Goal: Task Accomplishment & Management: Manage account settings

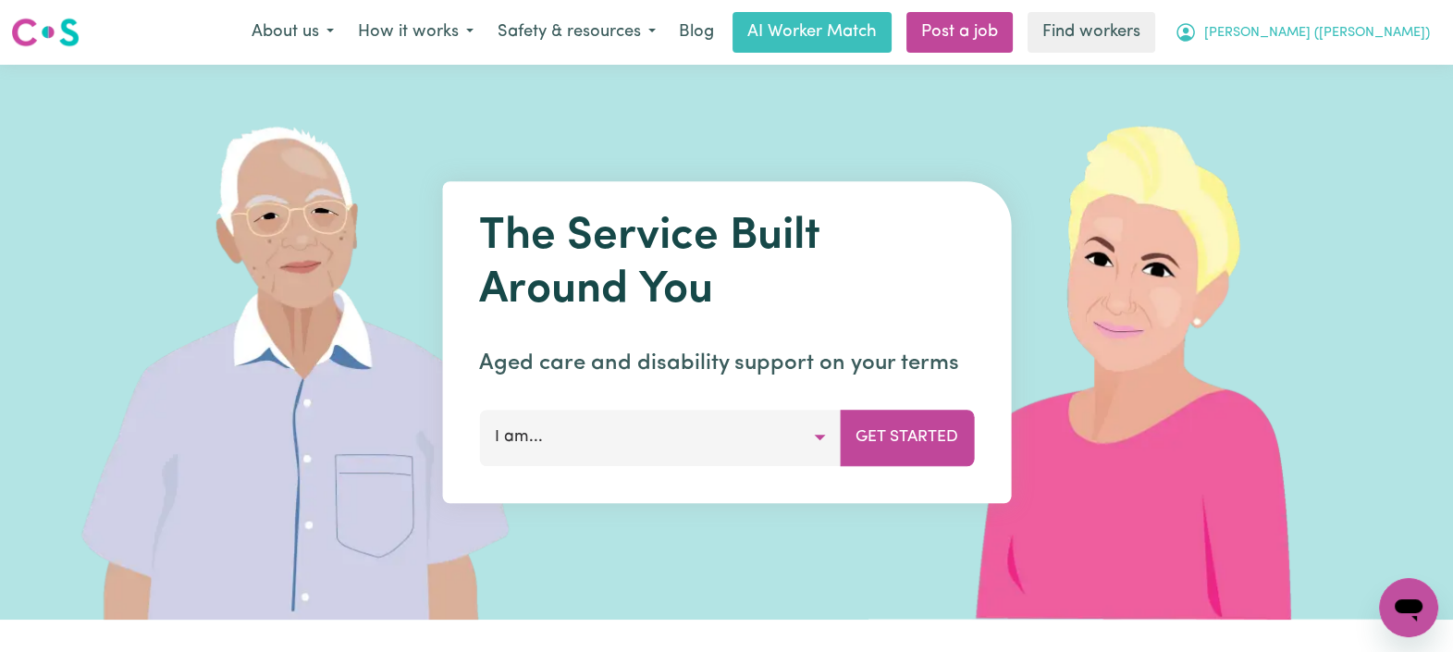
click at [1197, 31] on icon "My Account" at bounding box center [1186, 32] width 22 height 22
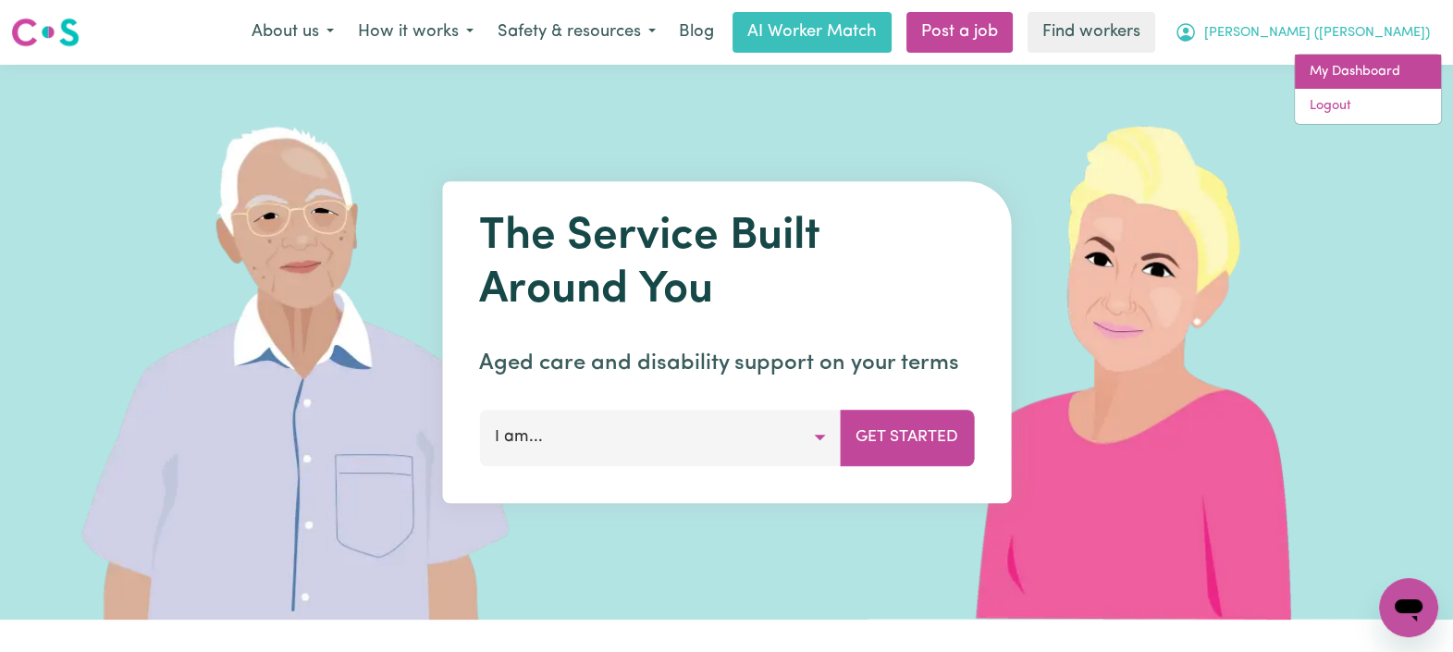
click at [1310, 69] on link "My Dashboard" at bounding box center [1368, 72] width 146 height 35
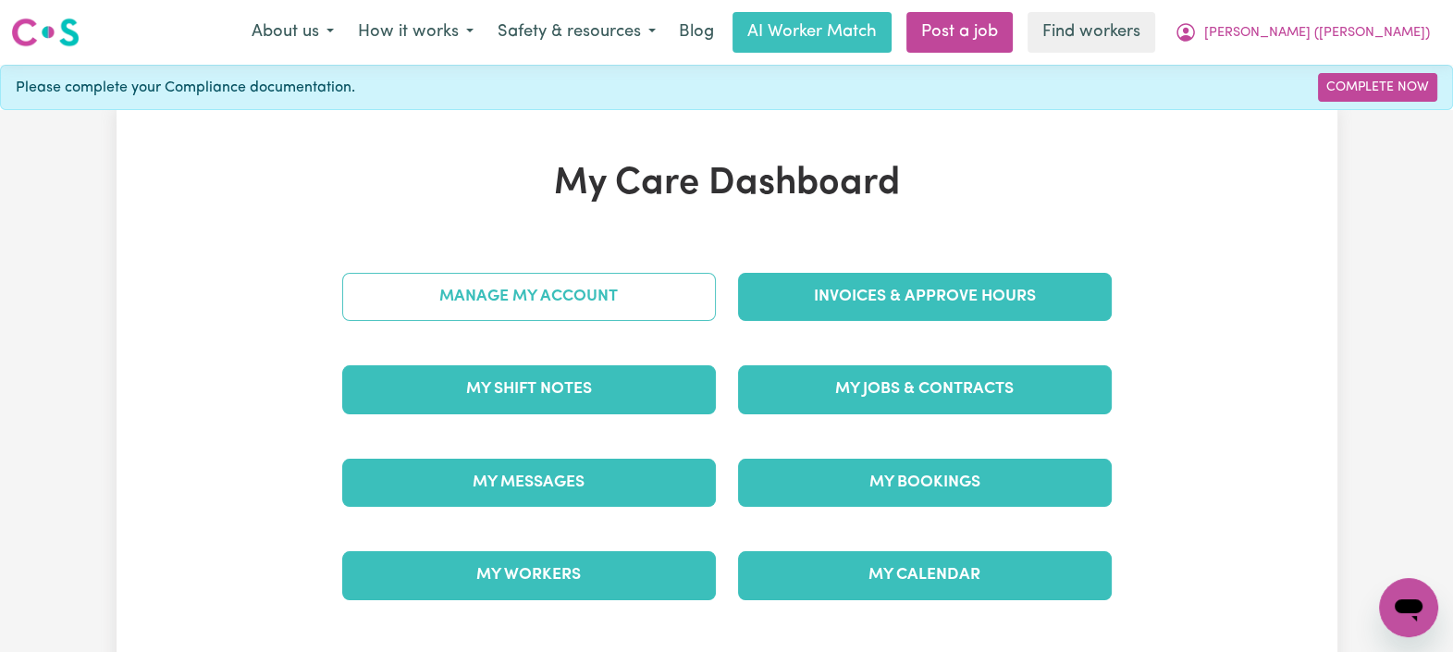
click at [513, 301] on link "Manage My Account" at bounding box center [529, 297] width 374 height 48
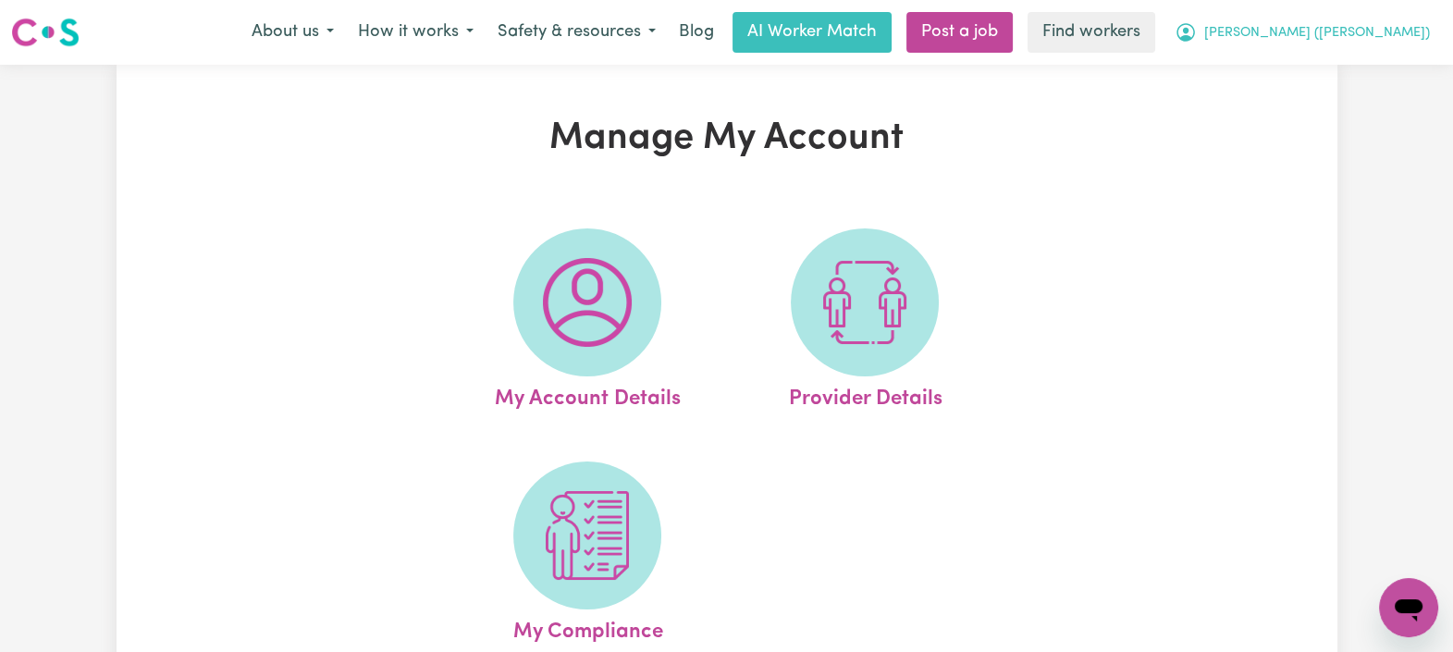
click at [1348, 33] on span "[PERSON_NAME] ([PERSON_NAME])" at bounding box center [1318, 33] width 226 height 20
click at [1349, 61] on link "My Dashboard" at bounding box center [1368, 72] width 146 height 35
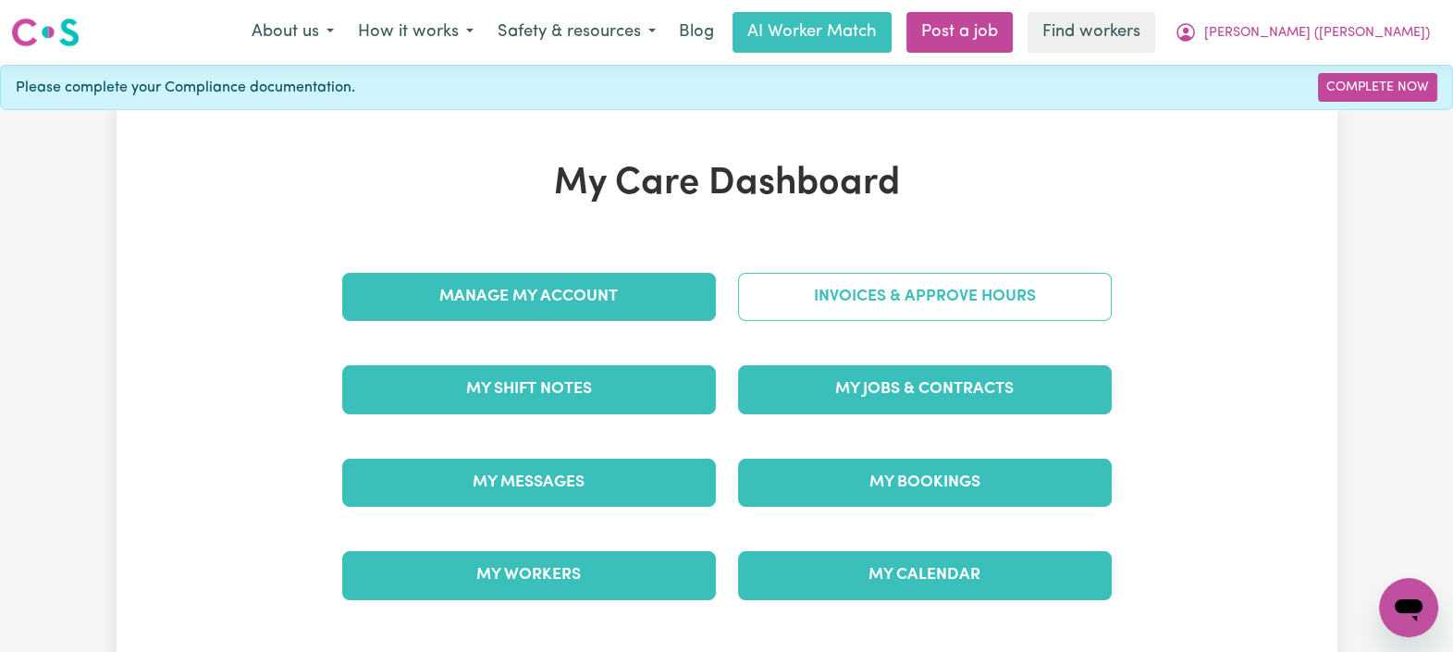
click at [1018, 281] on link "Invoices & Approve Hours" at bounding box center [925, 297] width 374 height 48
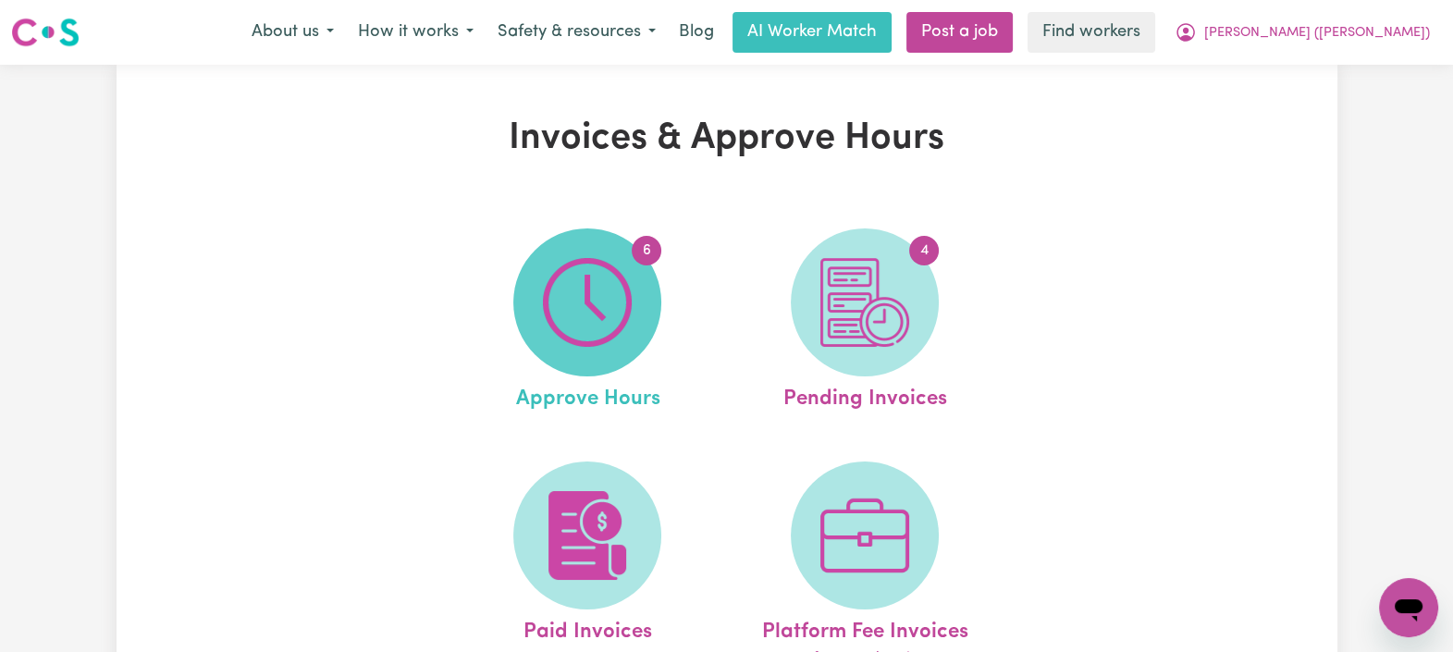
click at [630, 303] on img at bounding box center [587, 302] width 89 height 89
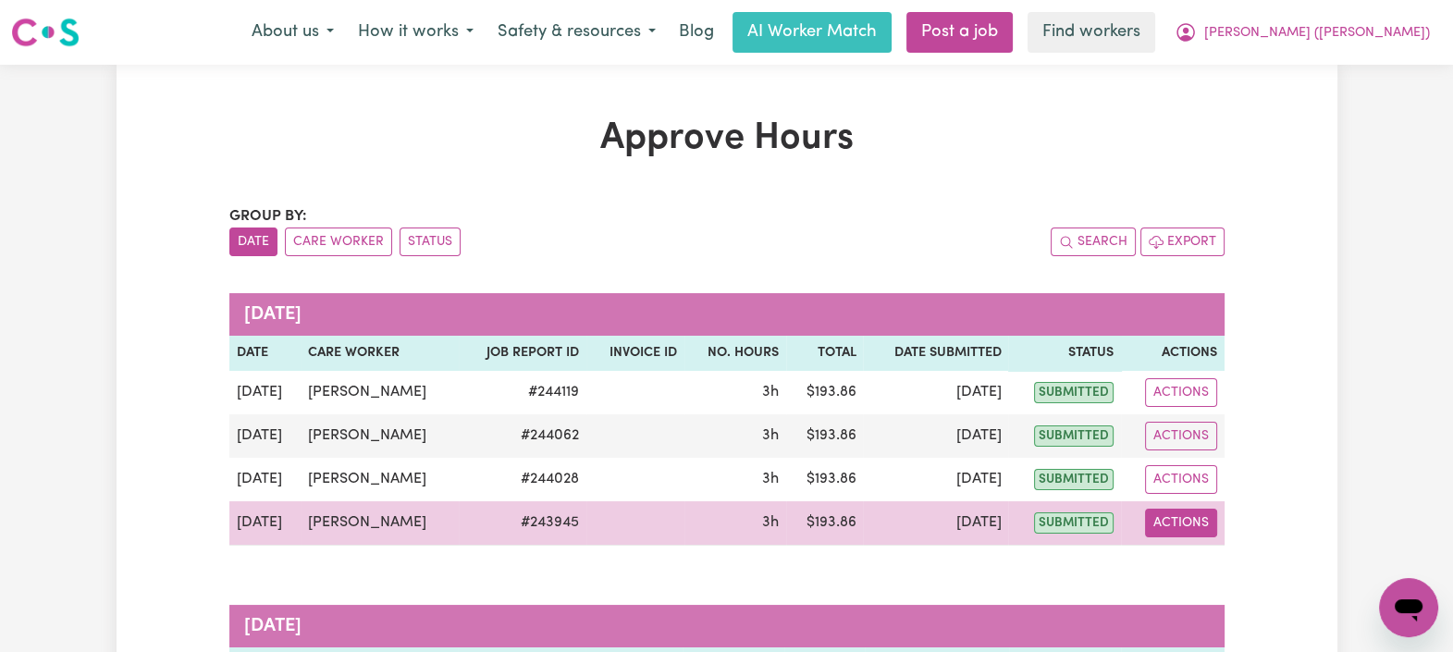
click at [1201, 520] on button "Actions" at bounding box center [1181, 523] width 72 height 29
click at [1215, 557] on link "View Job Report" at bounding box center [1224, 565] width 158 height 37
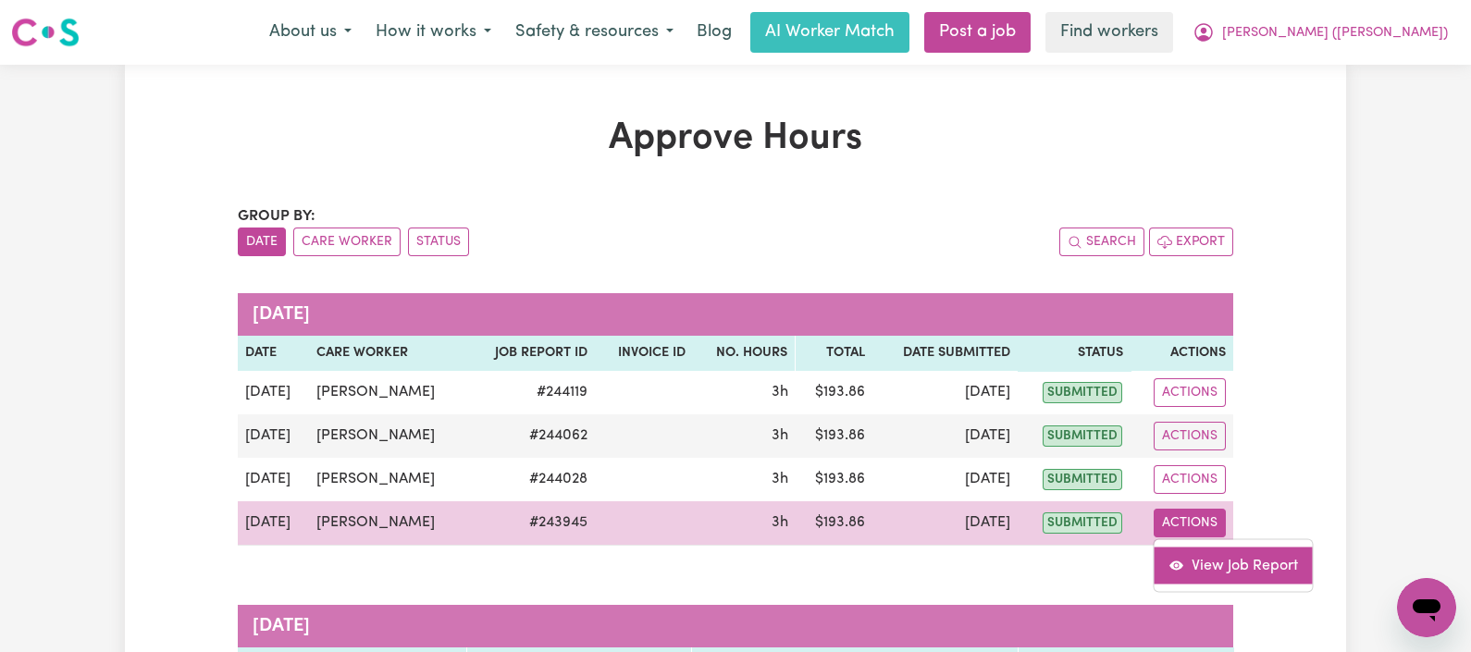
select select "pm"
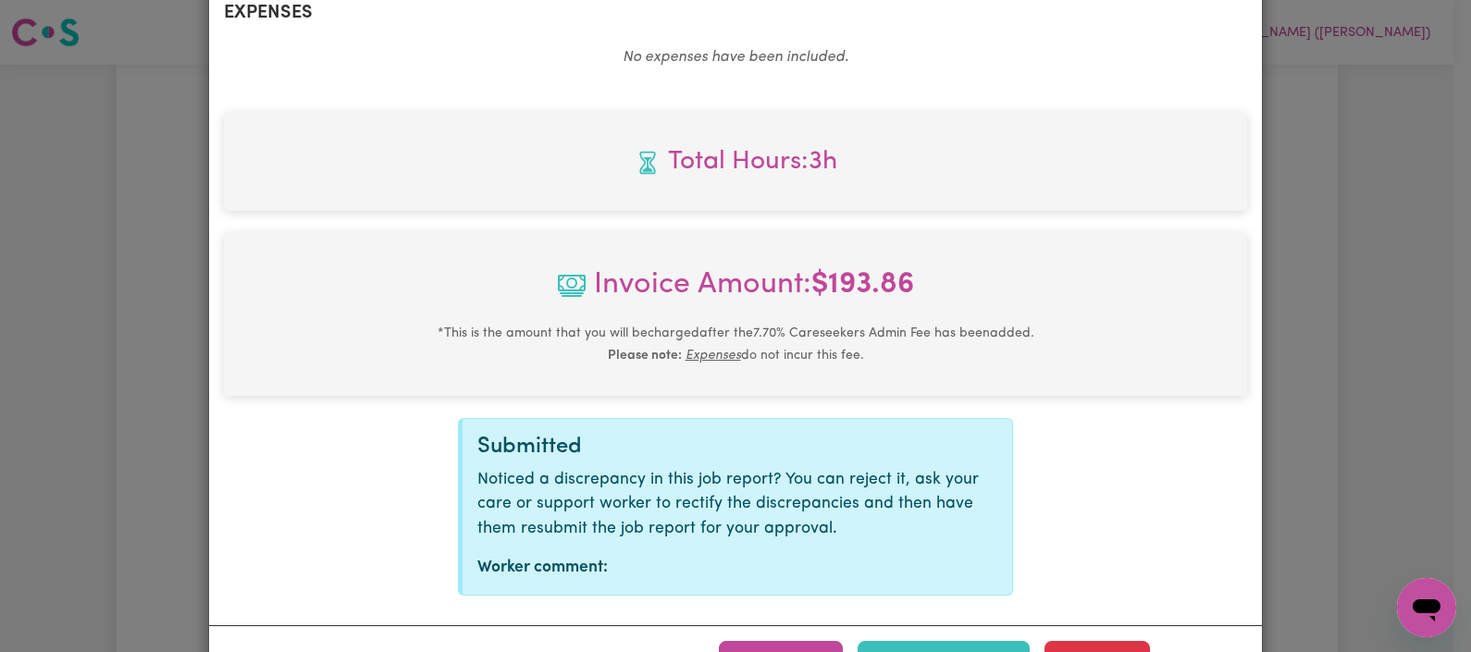
scroll to position [773, 0]
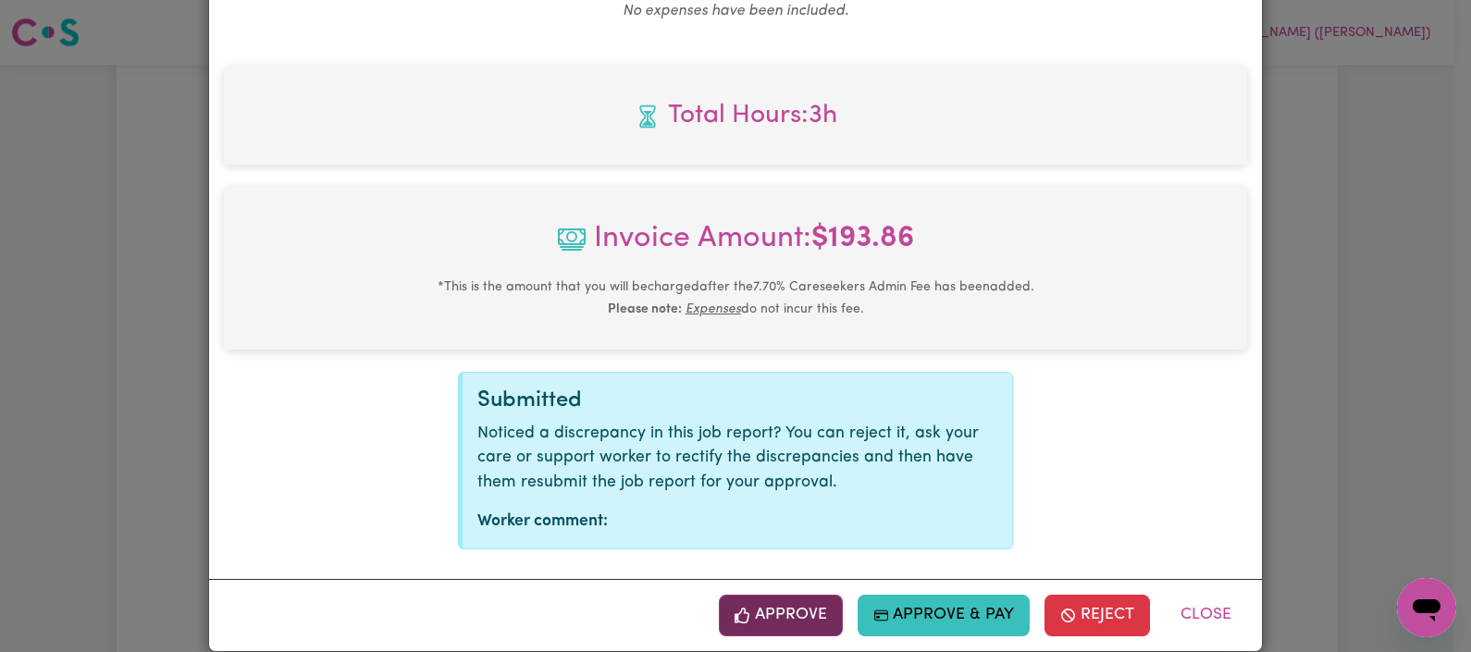
click at [785, 601] on button "Approve" at bounding box center [781, 615] width 124 height 41
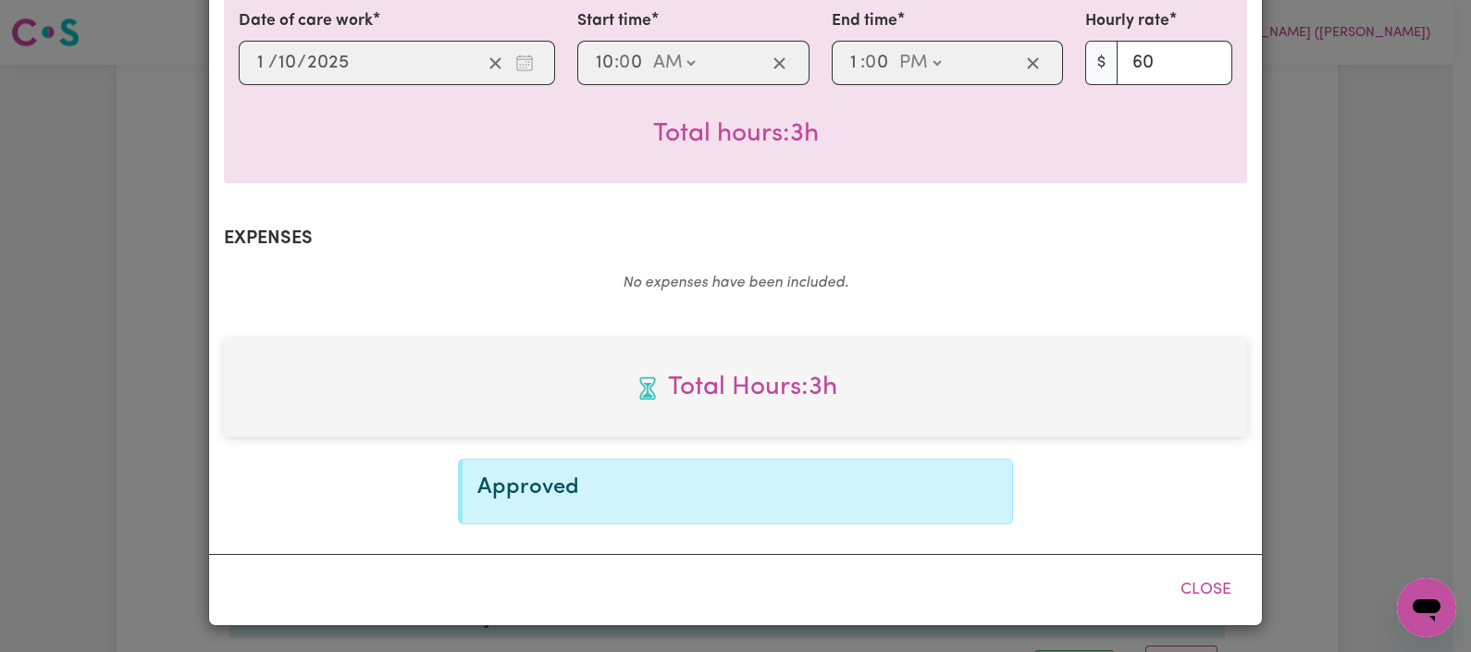
scroll to position [475, 0]
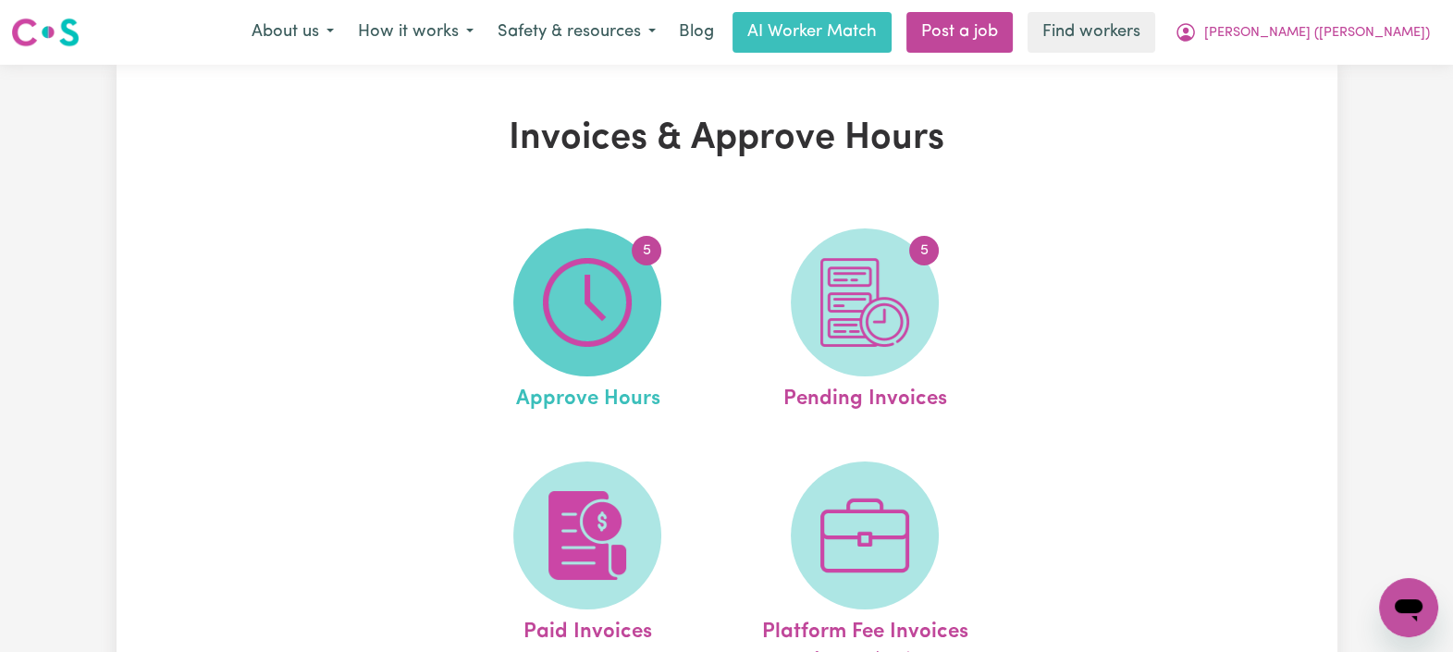
click at [591, 291] on img at bounding box center [587, 302] width 89 height 89
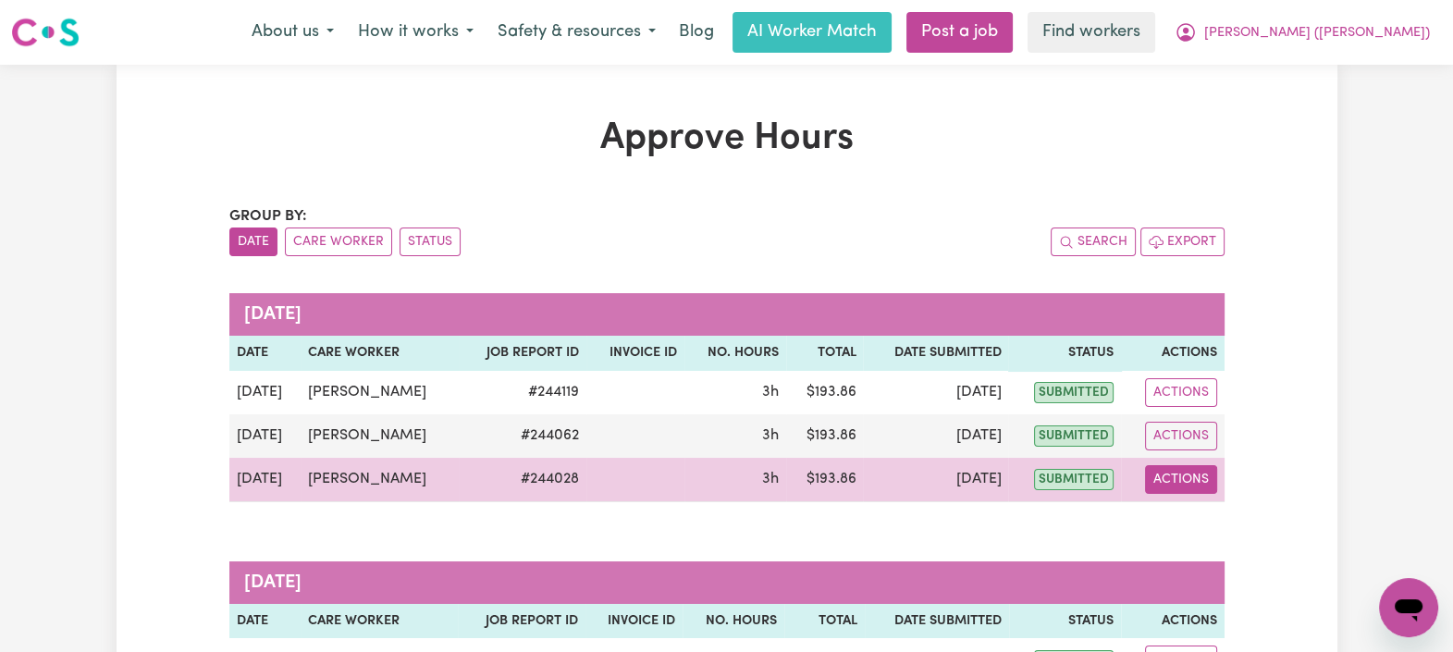
click at [1168, 475] on button "Actions" at bounding box center [1181, 479] width 72 height 29
click at [1188, 518] on link "View Job Report" at bounding box center [1224, 521] width 158 height 37
select select "pm"
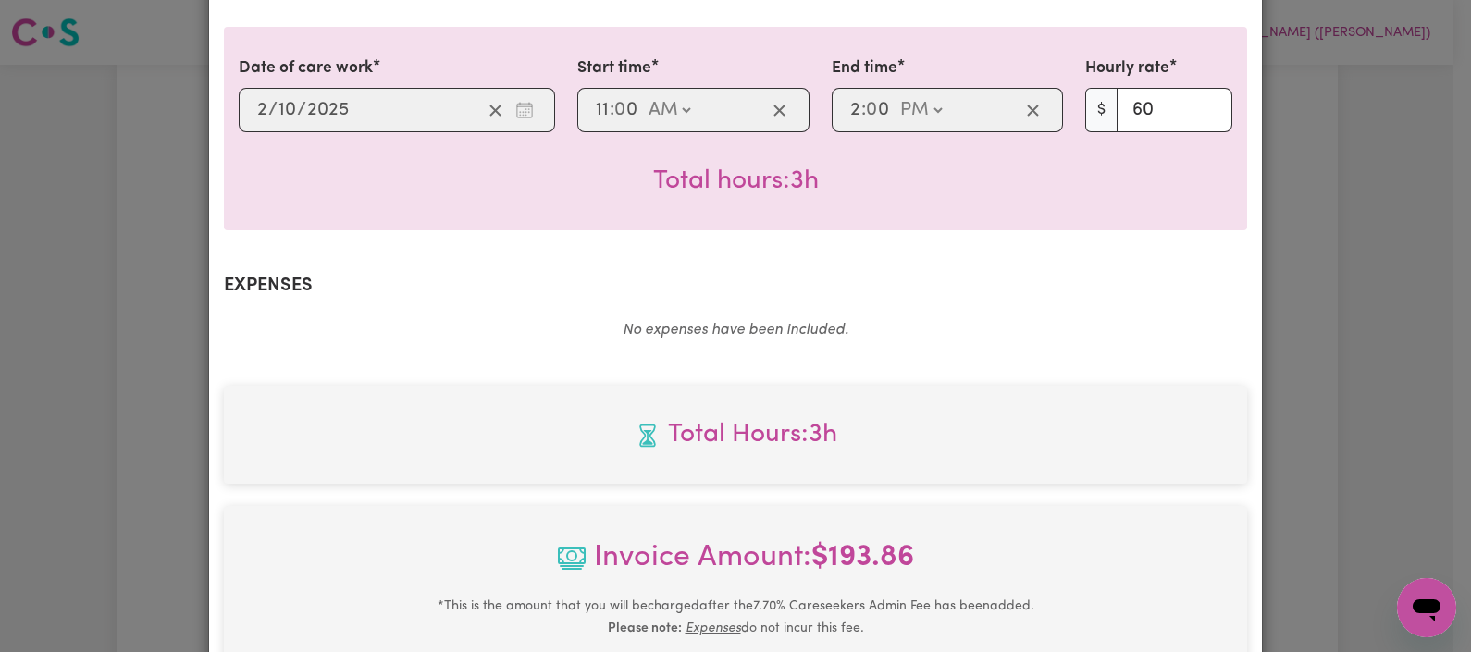
scroll to position [797, 0]
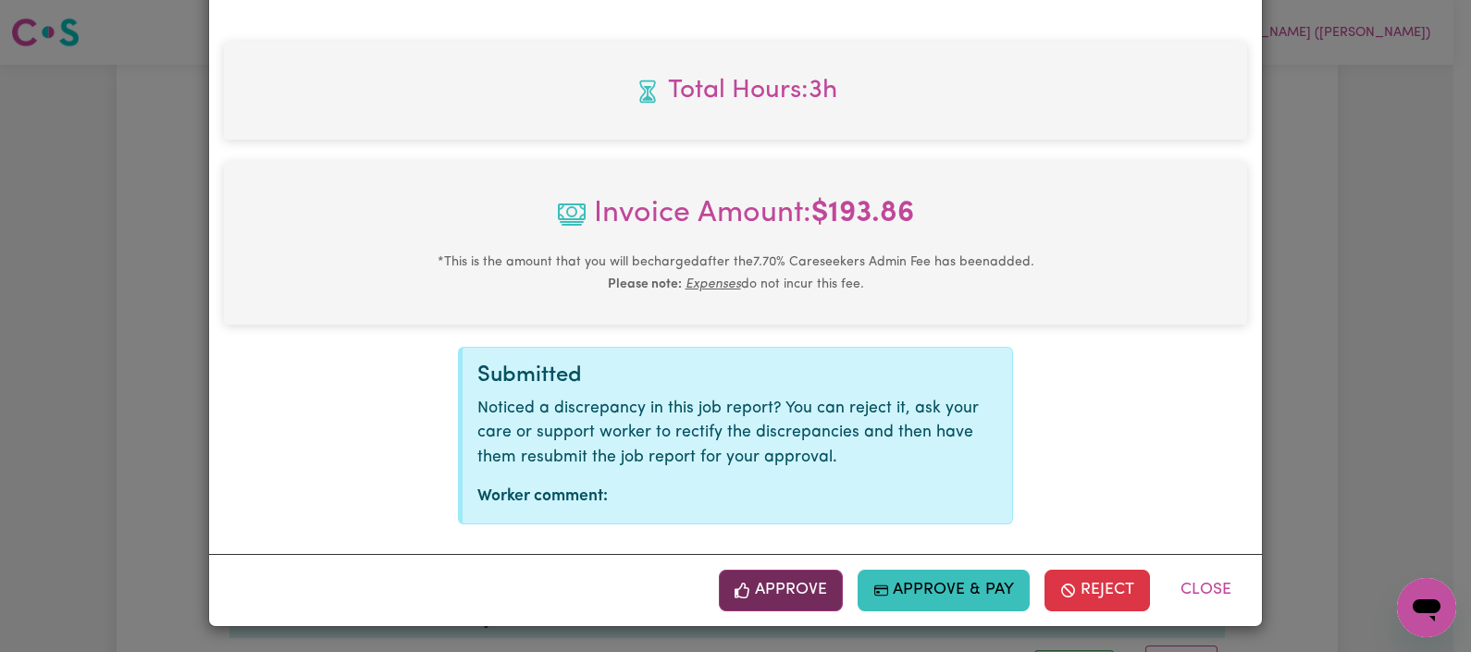
click at [719, 578] on button "Approve" at bounding box center [781, 590] width 124 height 41
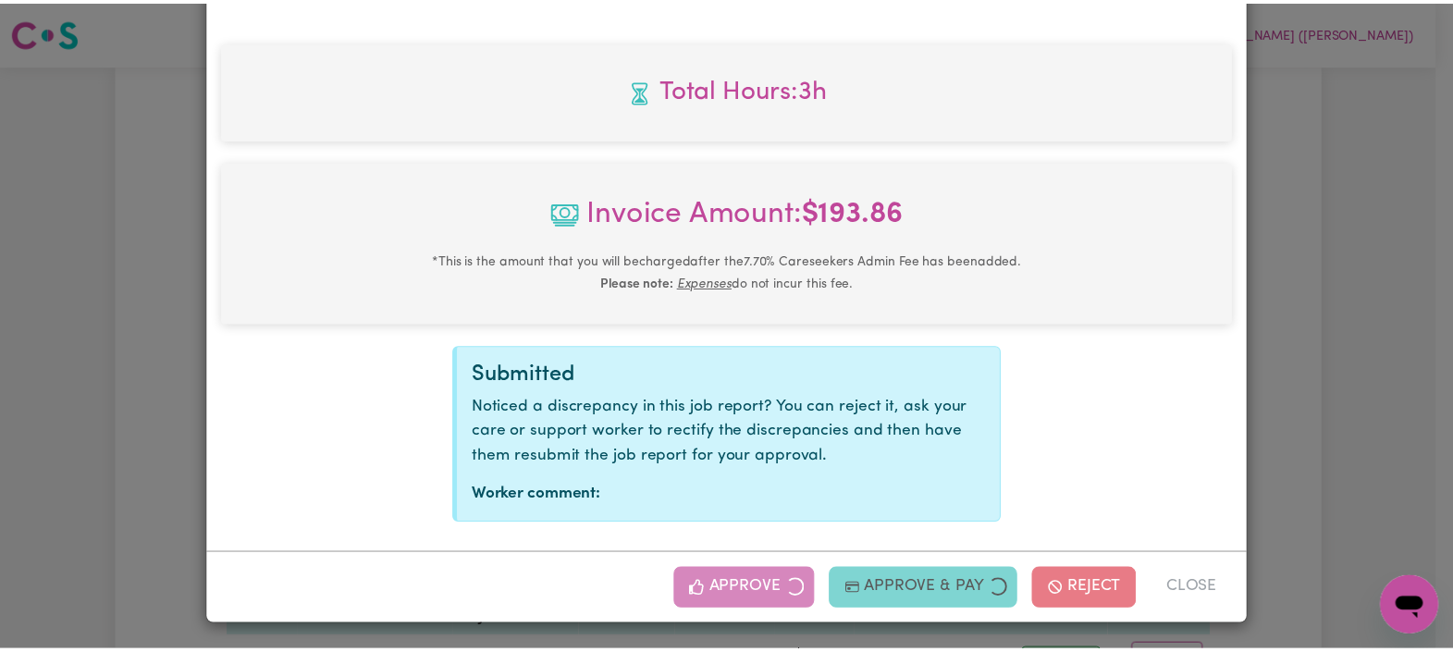
scroll to position [500, 0]
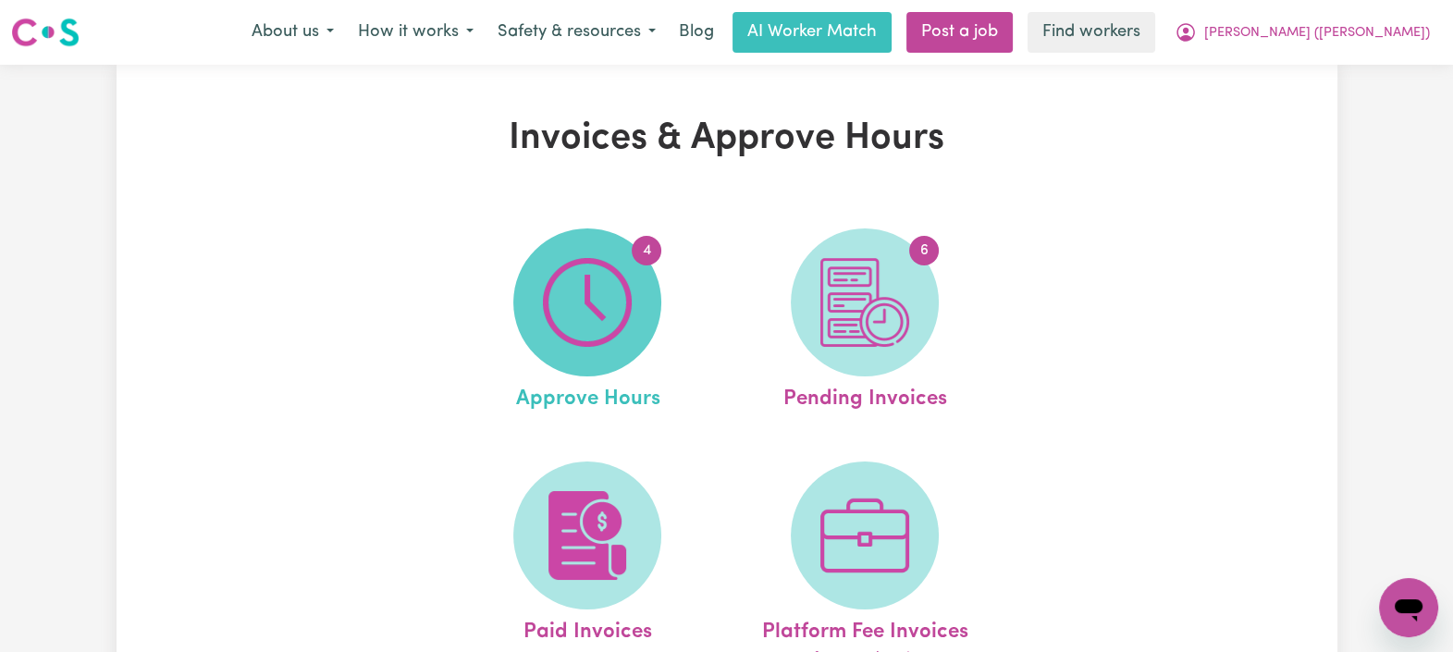
click at [588, 288] on img at bounding box center [587, 302] width 89 height 89
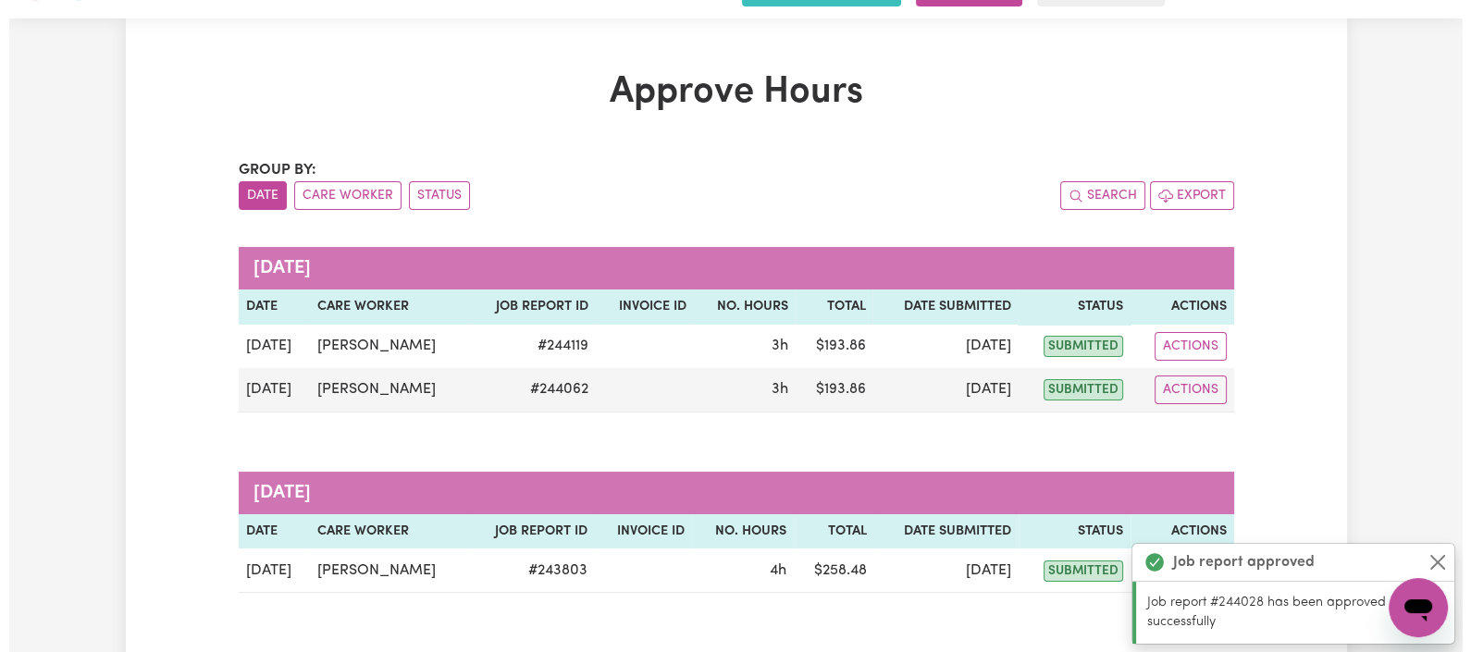
scroll to position [117, 0]
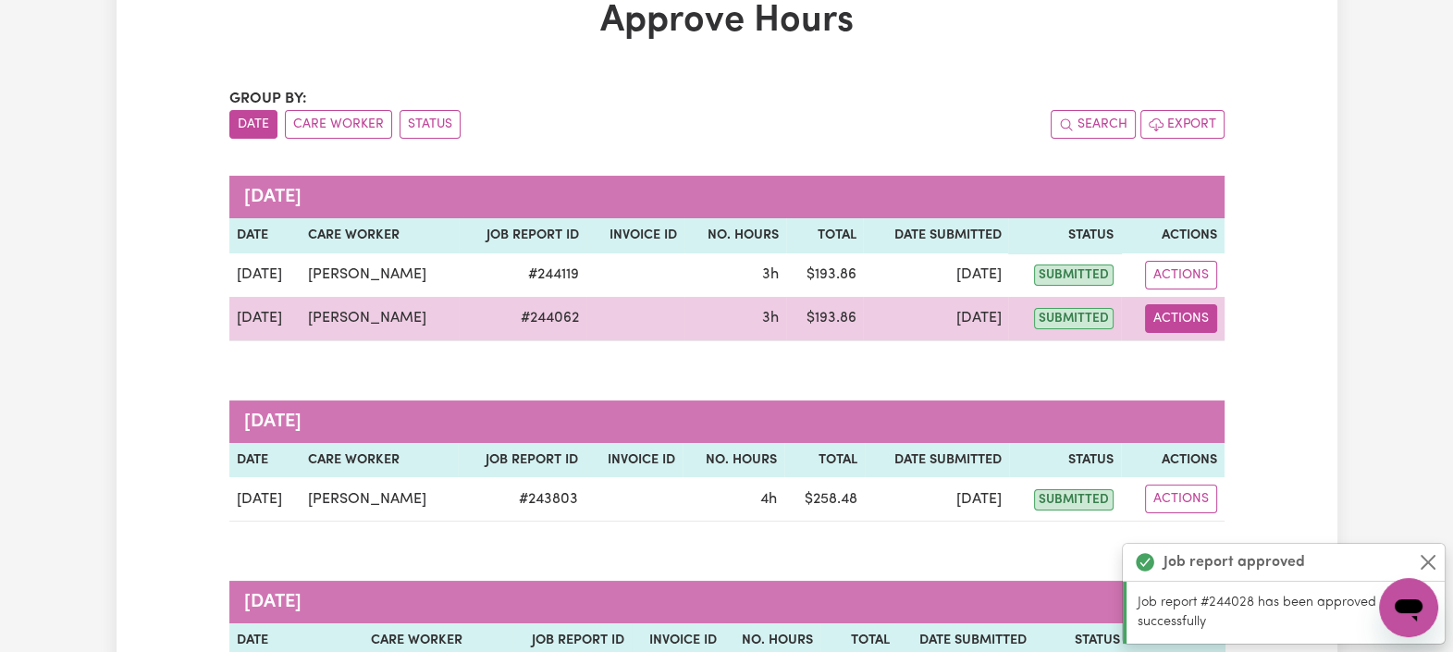
click at [1195, 309] on button "Actions" at bounding box center [1181, 318] width 72 height 29
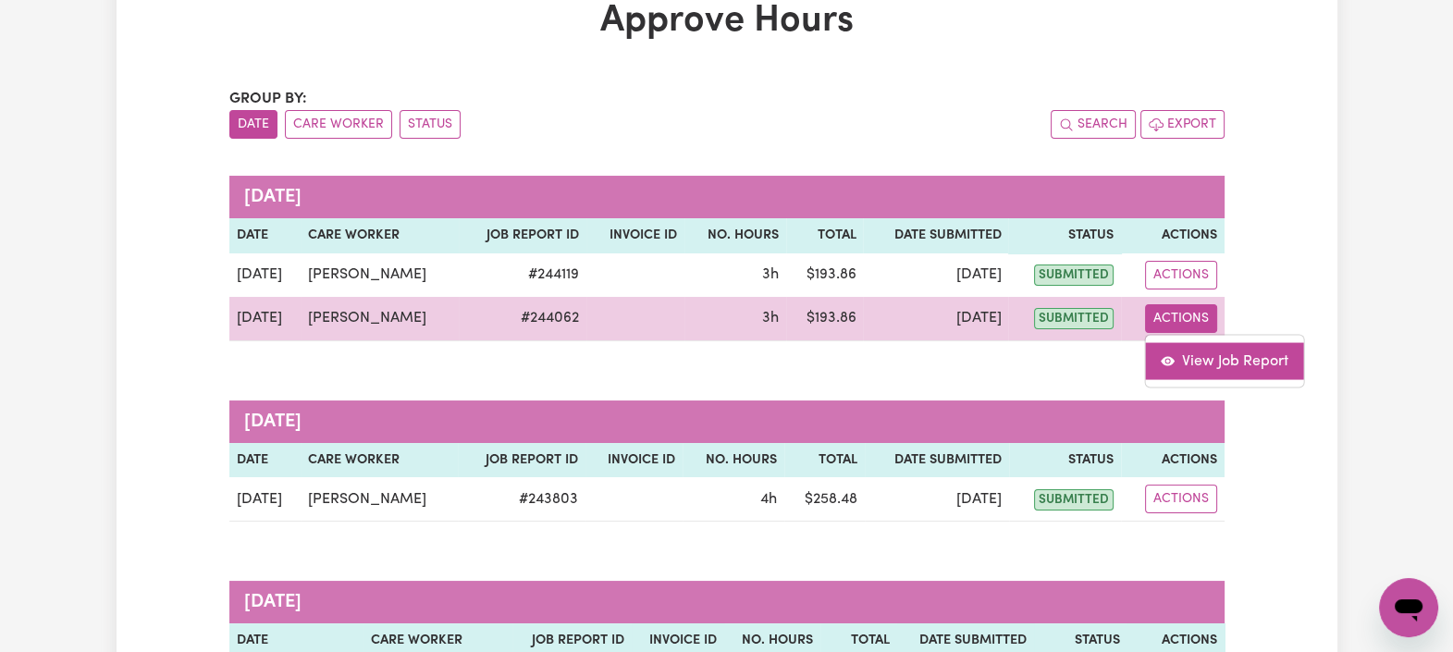
click at [1203, 362] on link "View Job Report" at bounding box center [1224, 360] width 158 height 37
select select "pm"
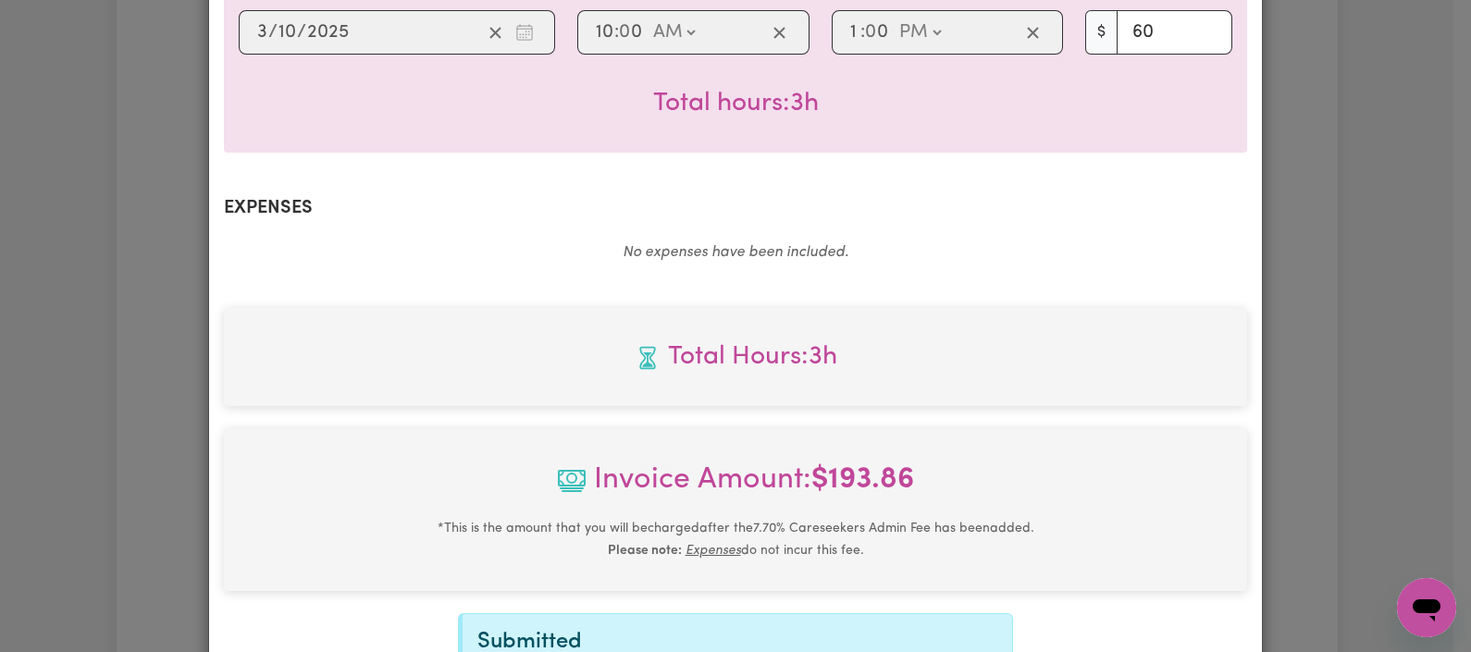
scroll to position [773, 0]
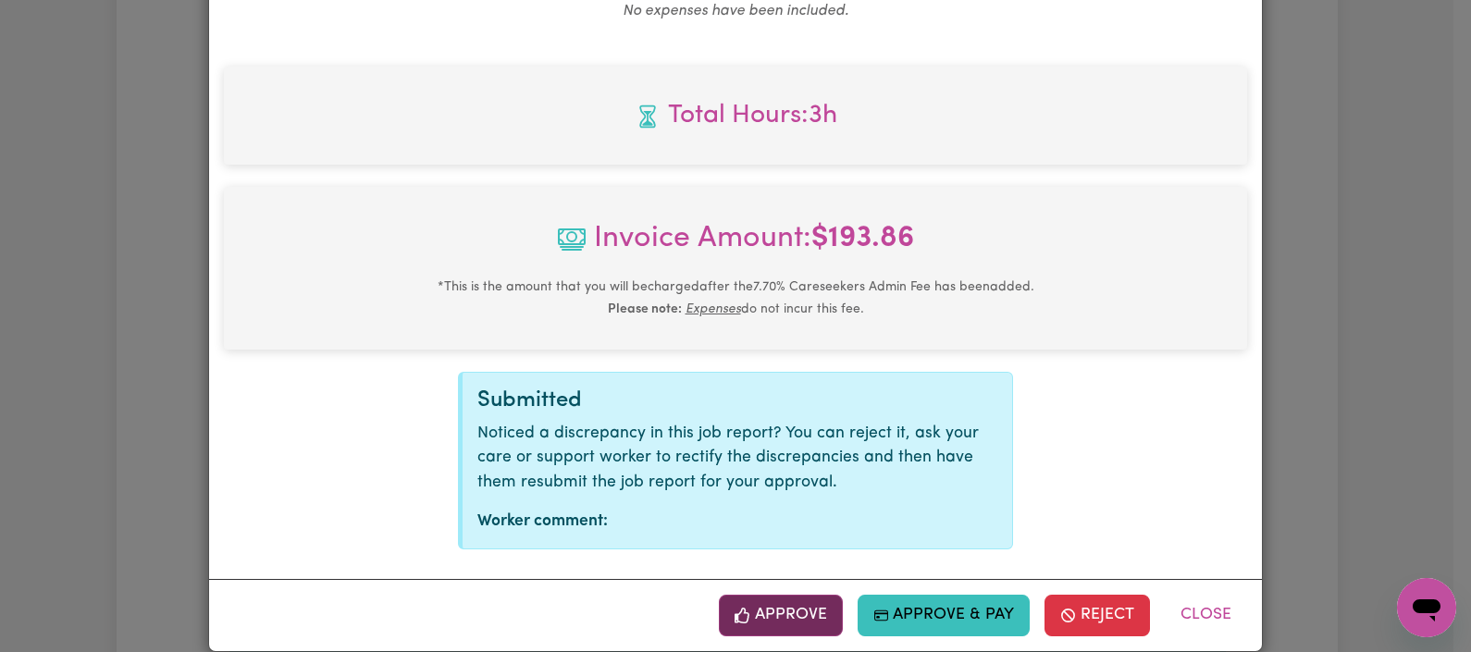
click at [778, 595] on button "Approve" at bounding box center [781, 615] width 124 height 41
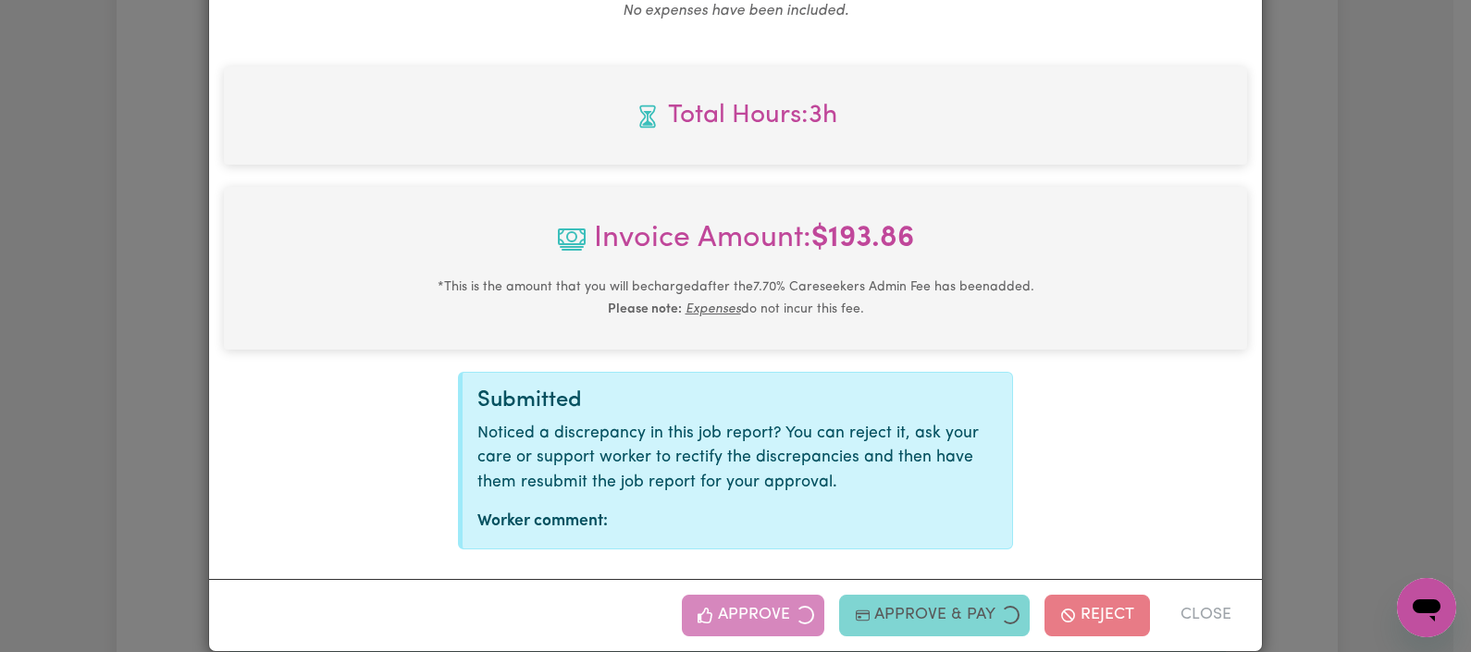
scroll to position [475, 0]
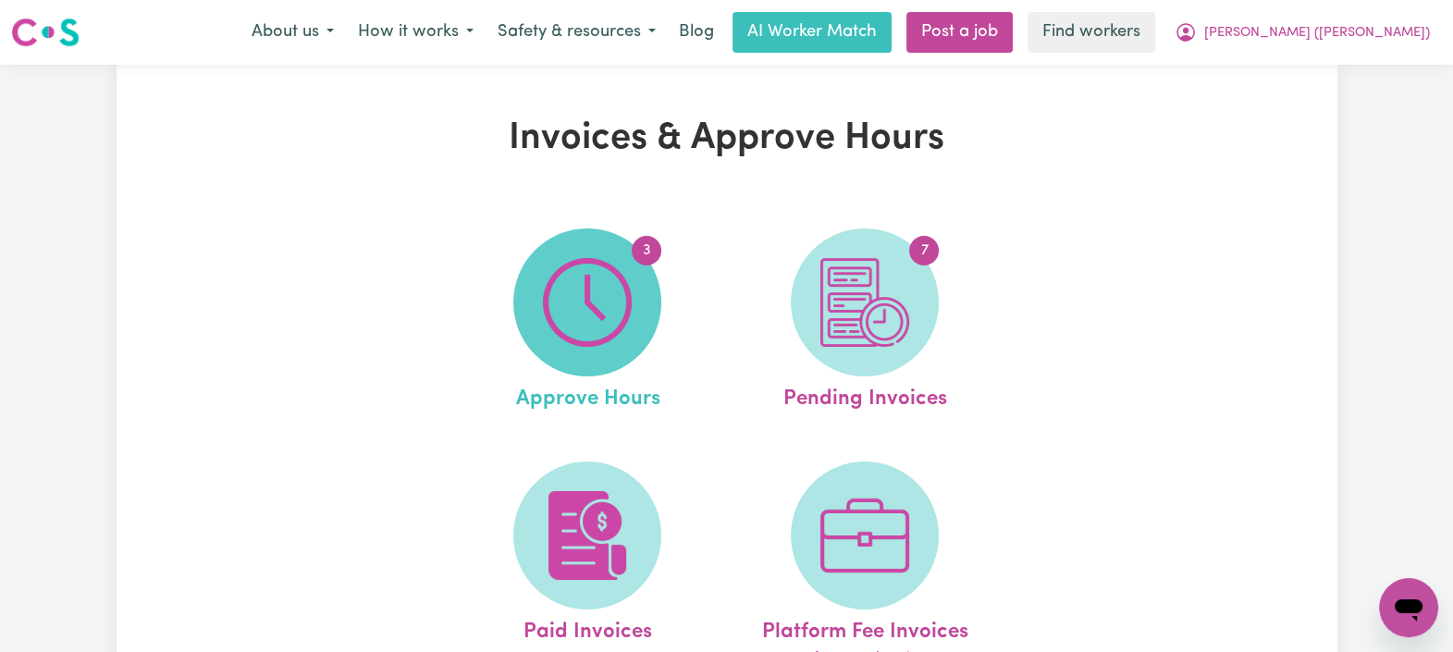
click at [571, 287] on img at bounding box center [587, 302] width 89 height 89
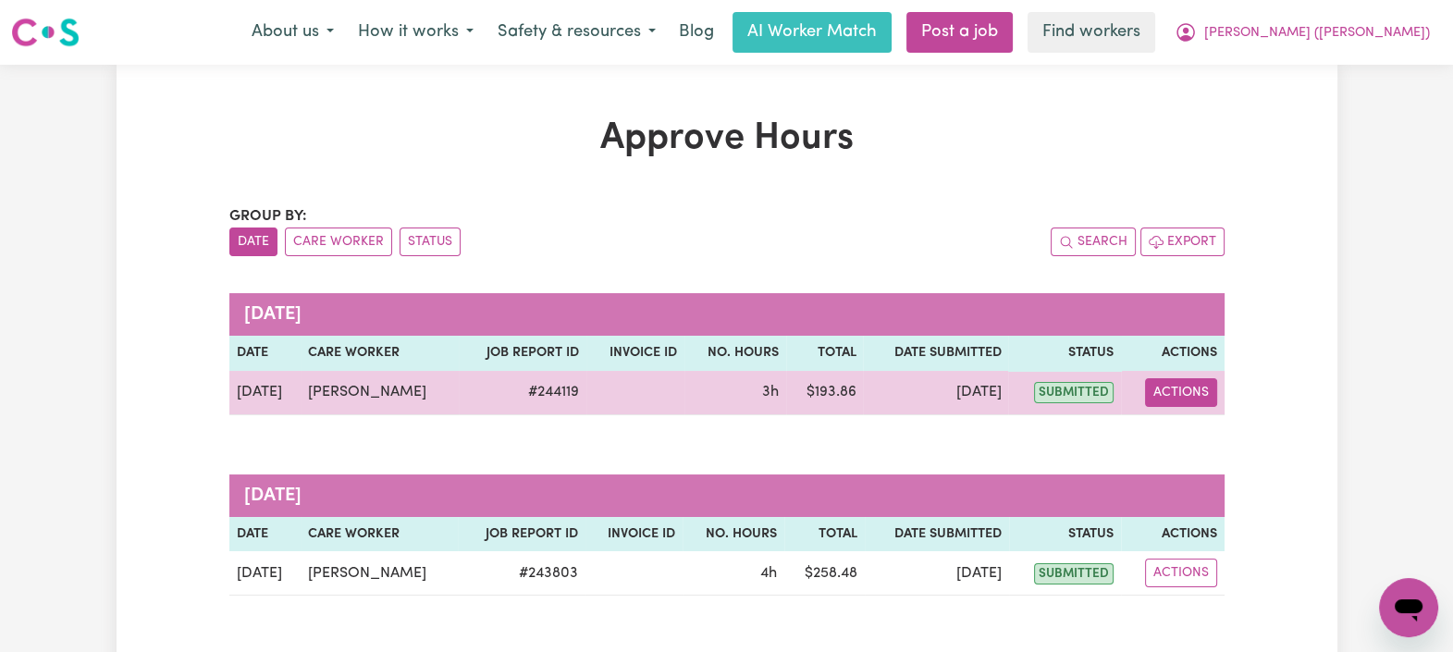
click at [1191, 390] on button "Actions" at bounding box center [1181, 392] width 72 height 29
click at [1193, 430] on link "View Job Report" at bounding box center [1224, 434] width 158 height 37
select select "pm"
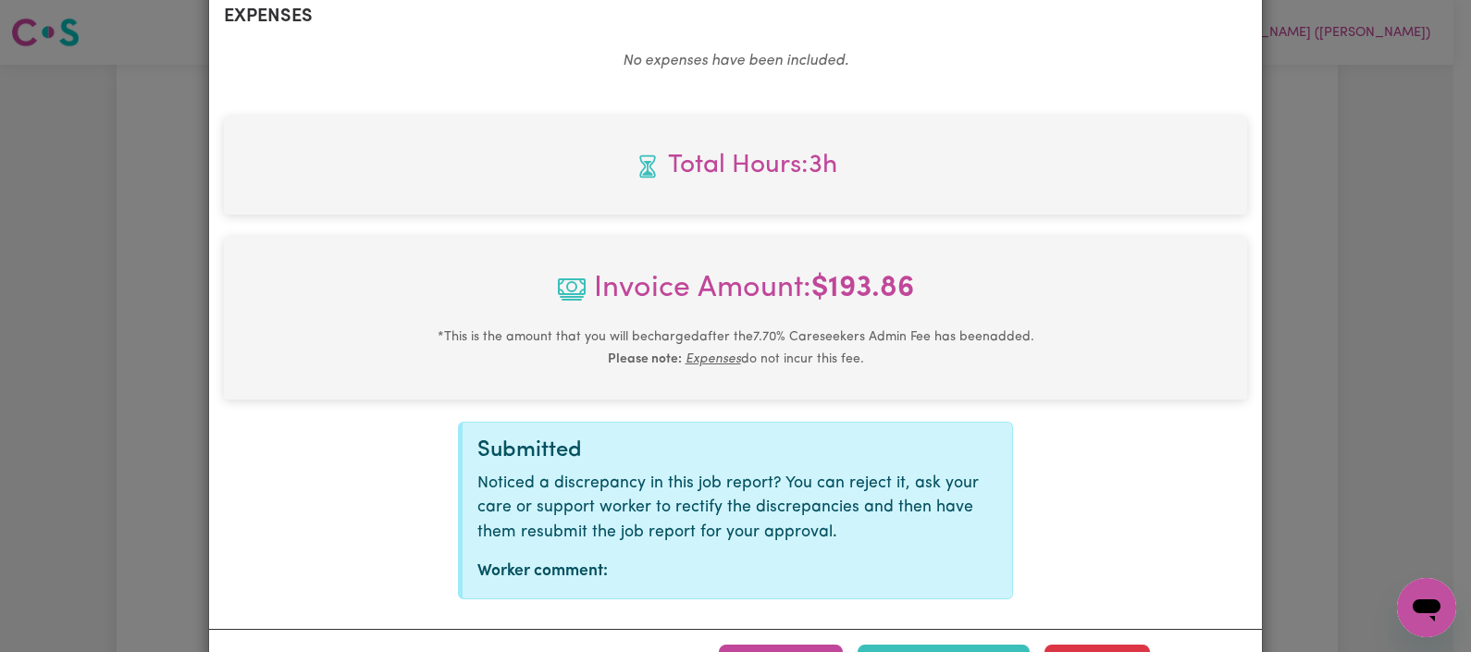
scroll to position [797, 0]
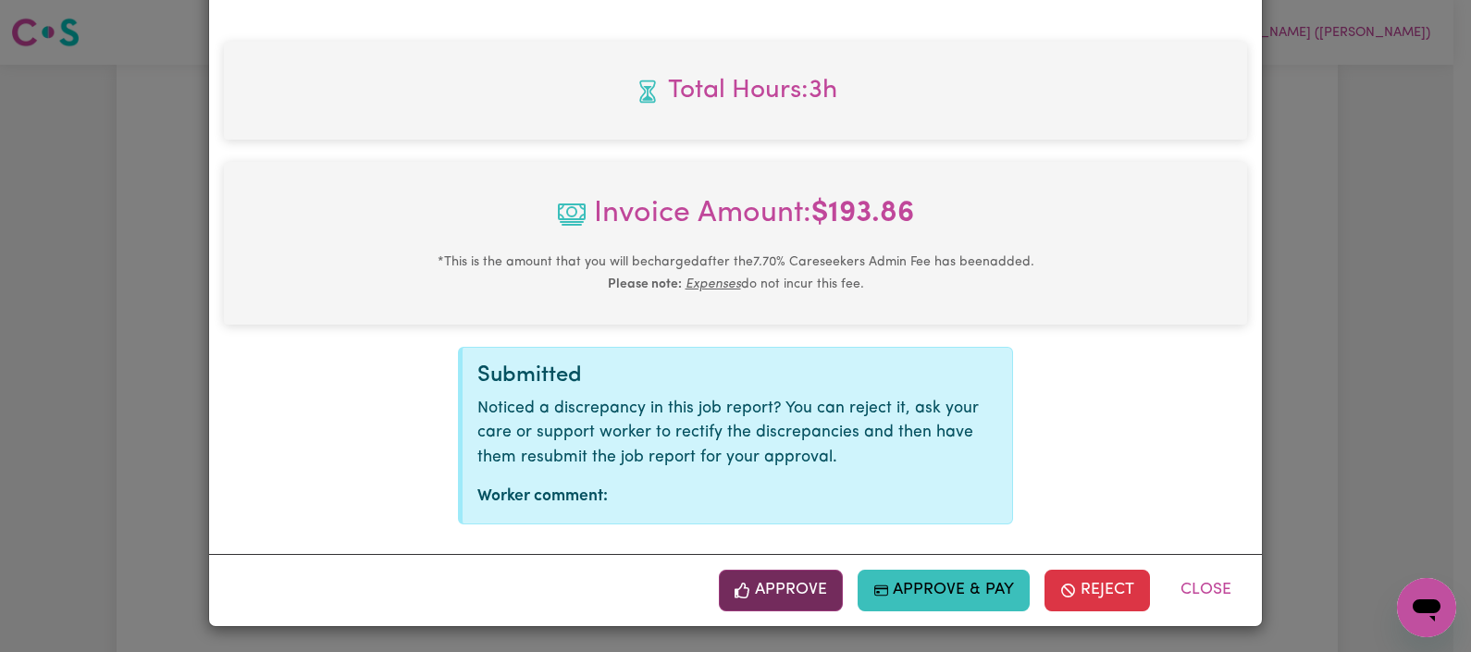
click at [767, 585] on button "Approve" at bounding box center [781, 590] width 124 height 41
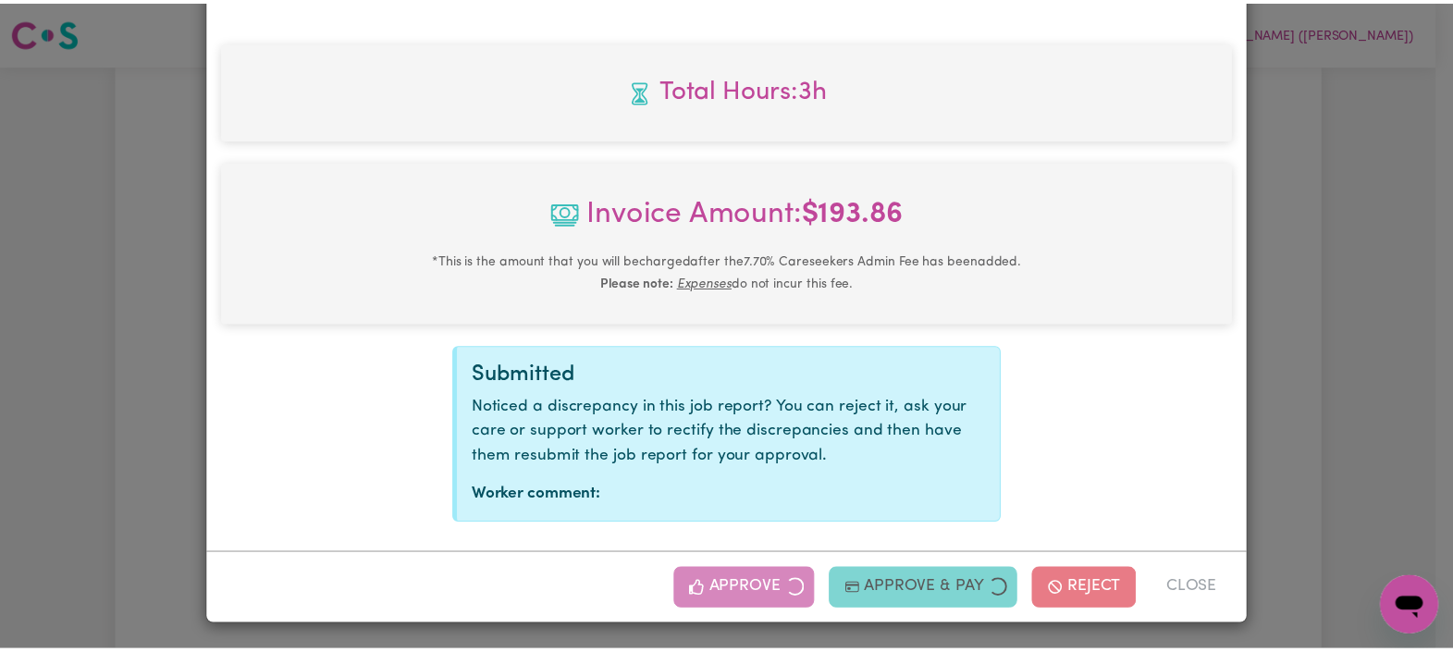
scroll to position [500, 0]
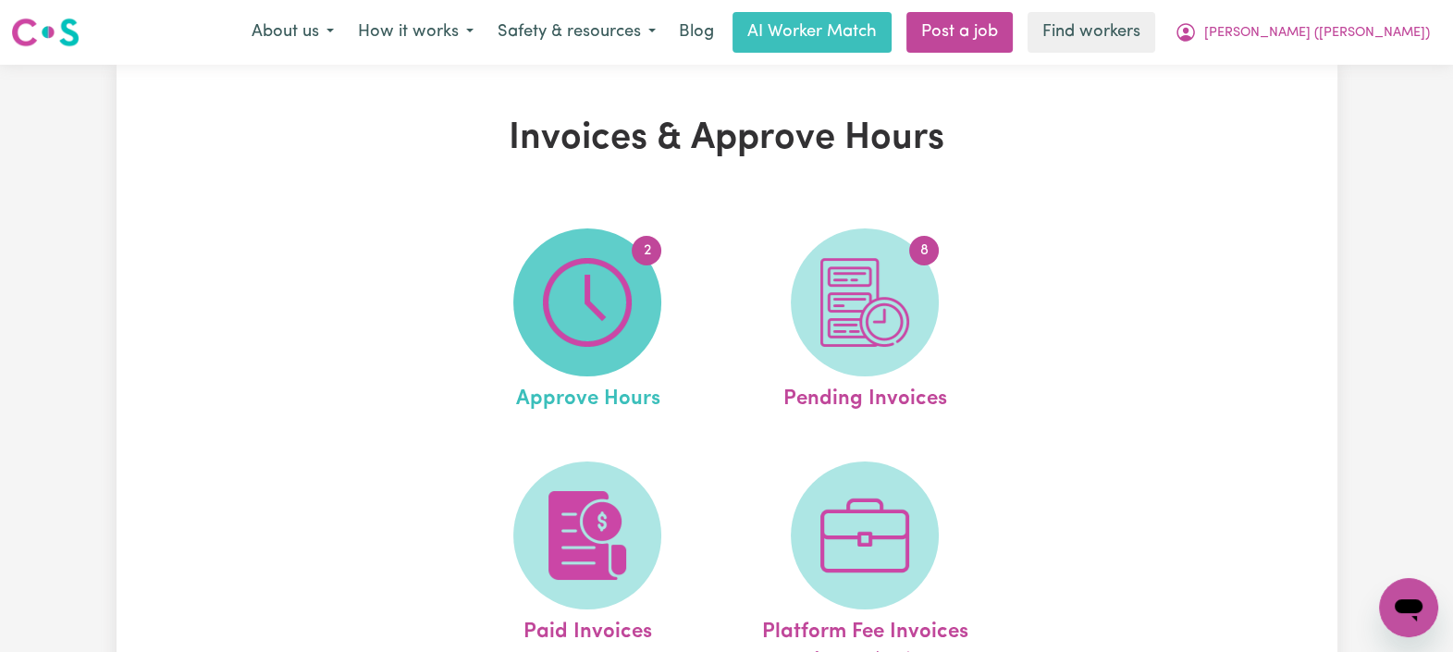
click at [634, 281] on span "2" at bounding box center [587, 303] width 148 height 148
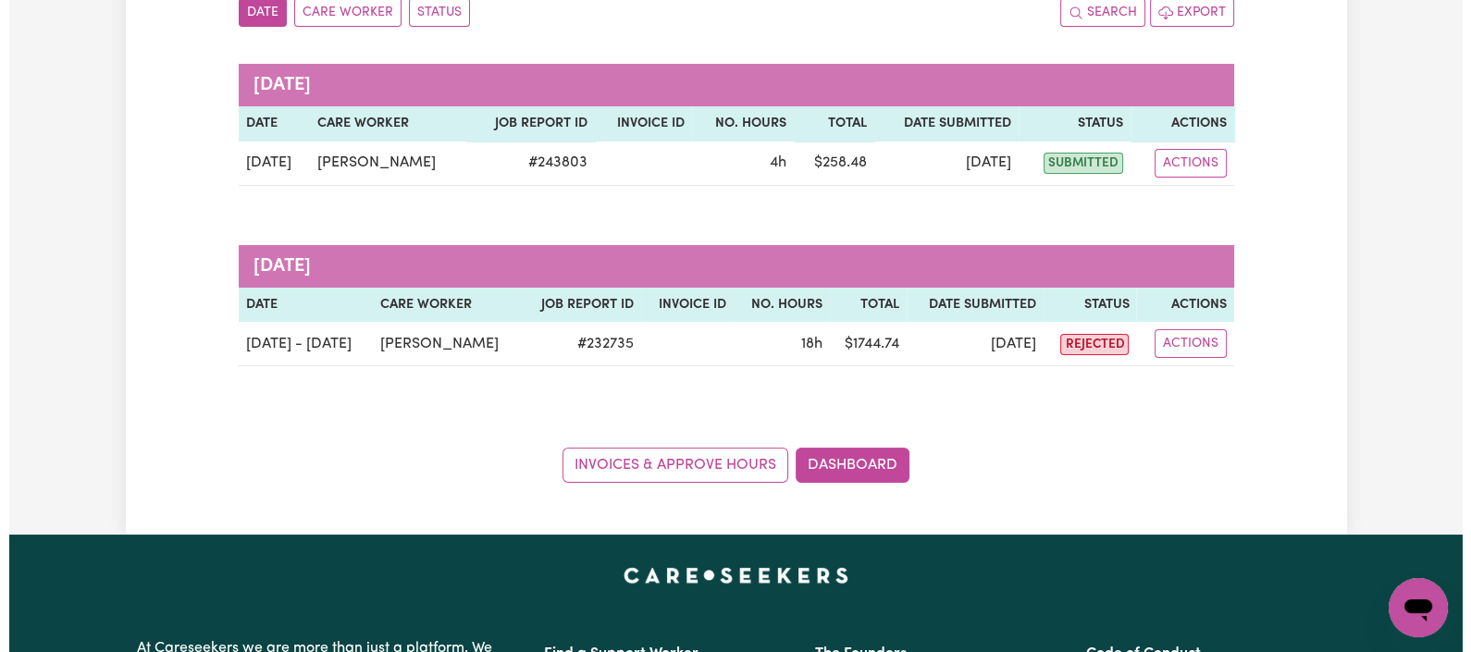
scroll to position [224, 0]
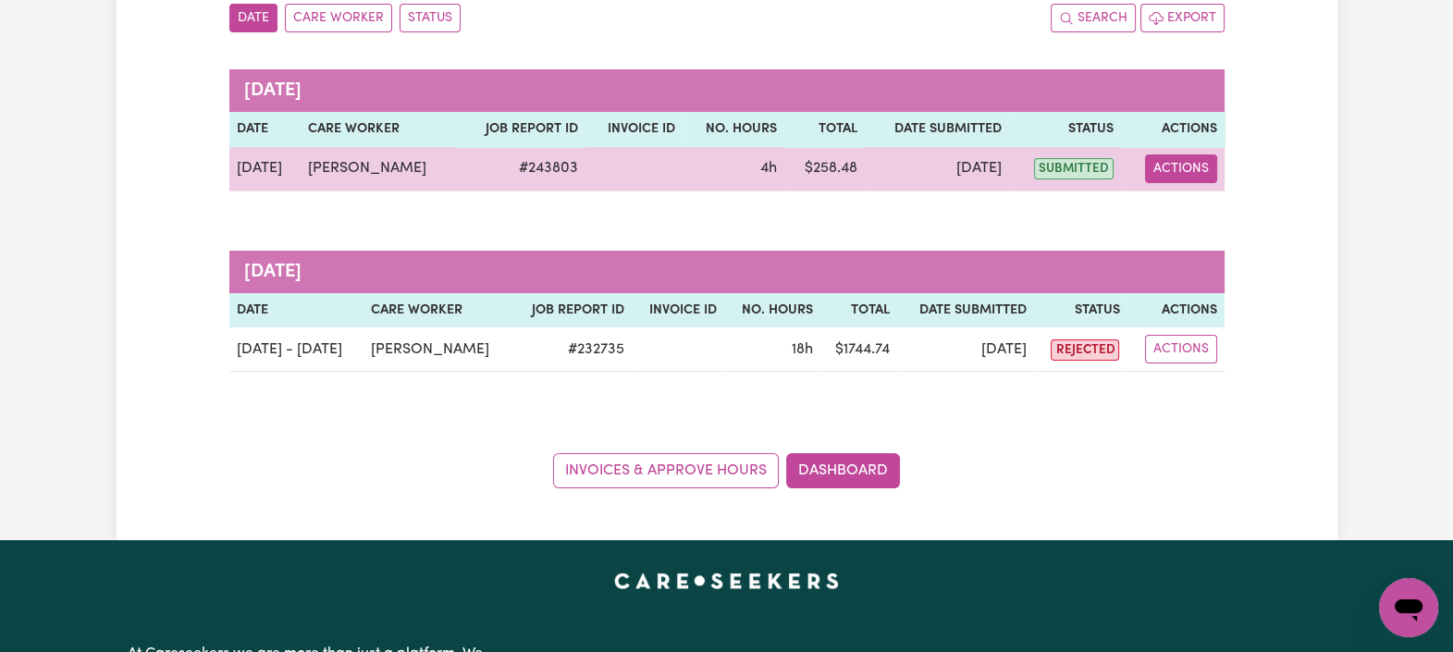
click at [1180, 167] on button "Actions" at bounding box center [1181, 169] width 72 height 29
click at [1222, 207] on link "View Job Report" at bounding box center [1223, 210] width 158 height 37
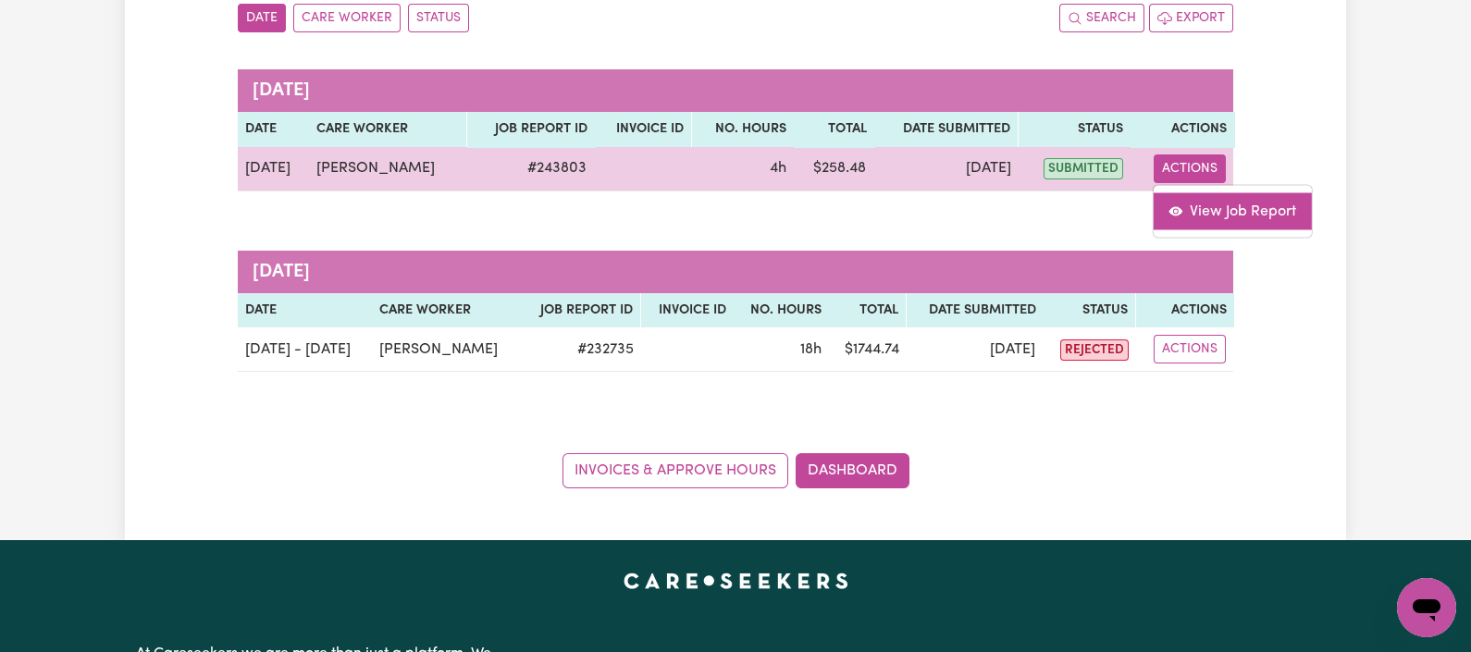
select select "pm"
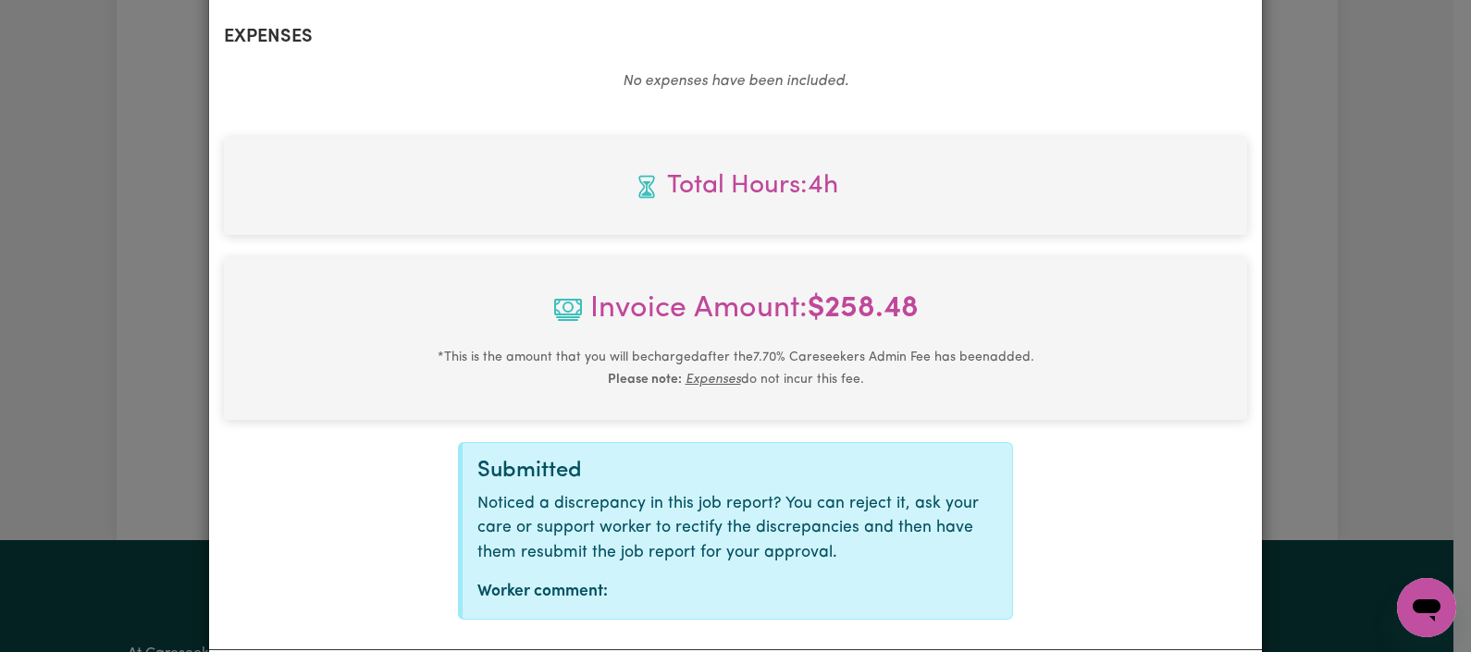
scroll to position [797, 0]
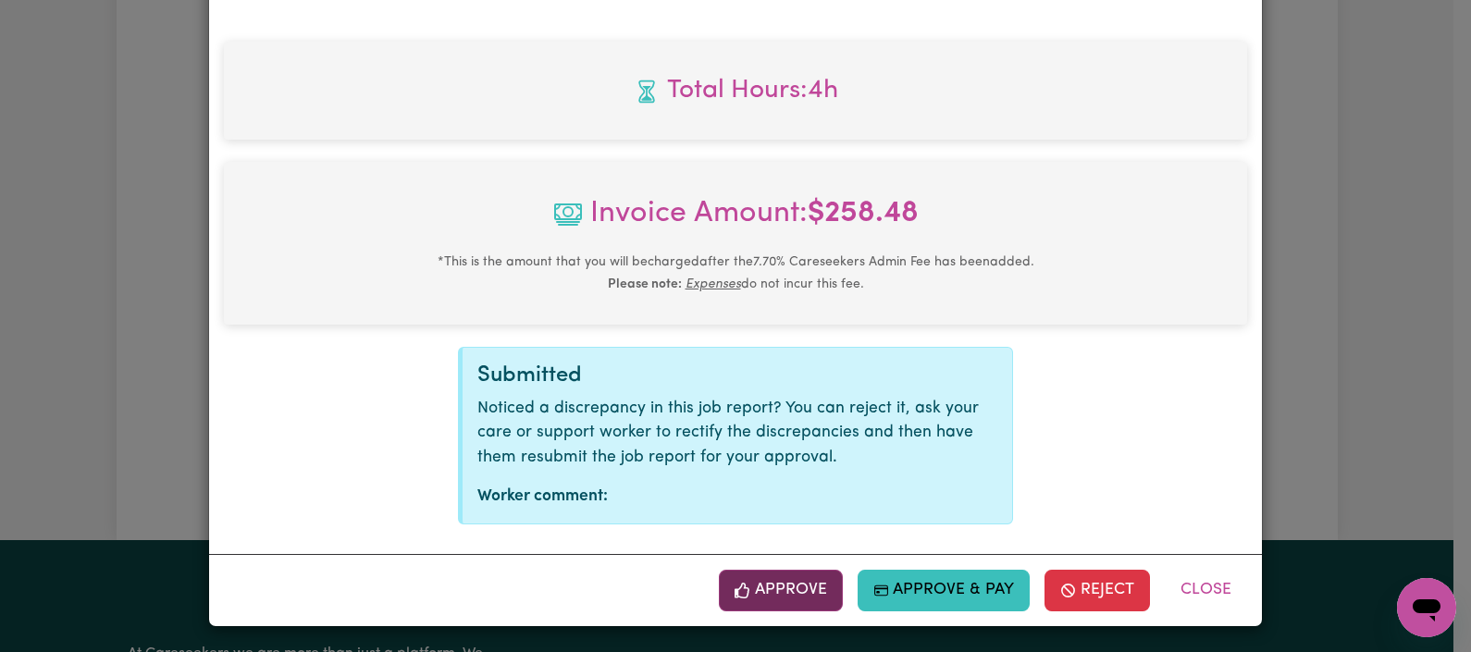
click at [781, 576] on button "Approve" at bounding box center [781, 590] width 124 height 41
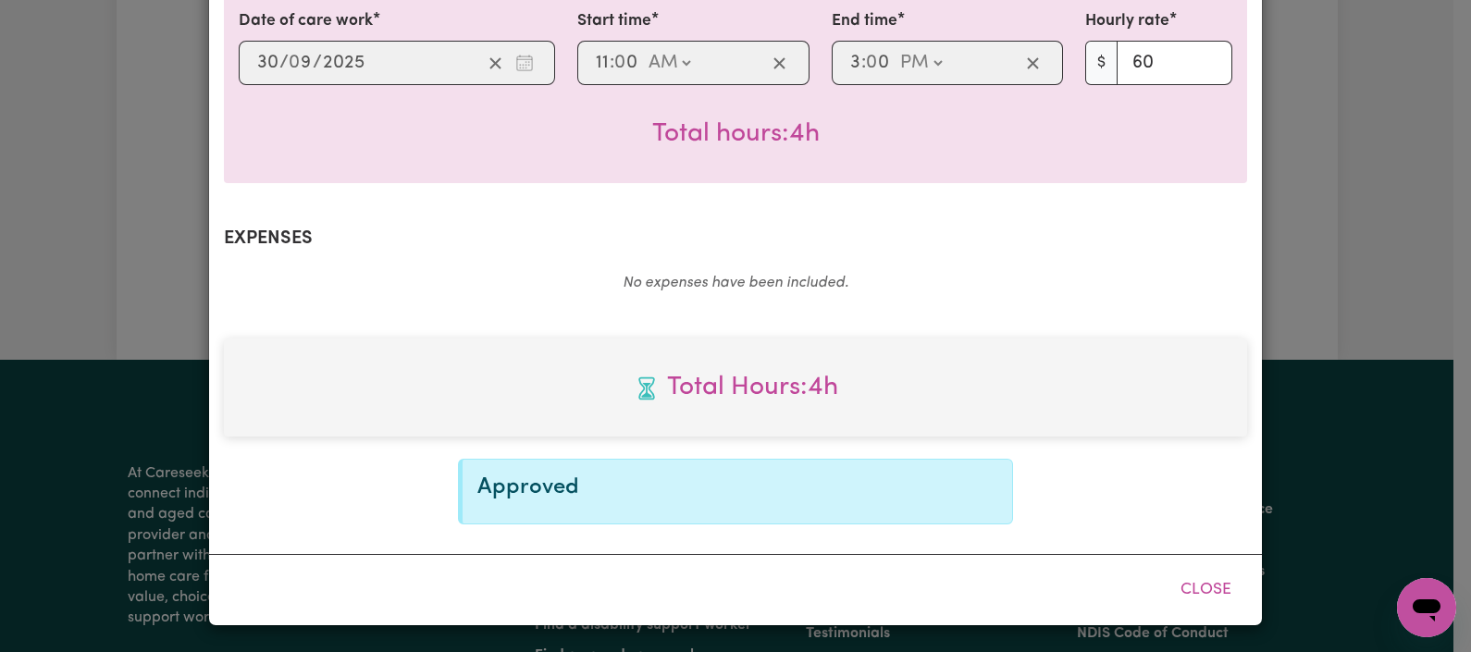
scroll to position [500, 0]
